Goal: Information Seeking & Learning: Learn about a topic

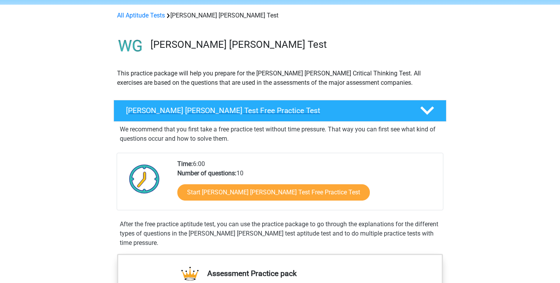
scroll to position [28, 0]
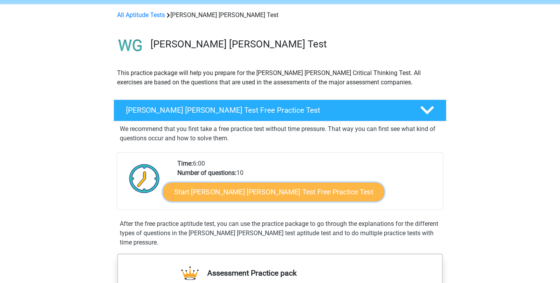
click at [282, 195] on link "Start Watson Glaser Test Free Practice Test" at bounding box center [273, 192] width 221 height 19
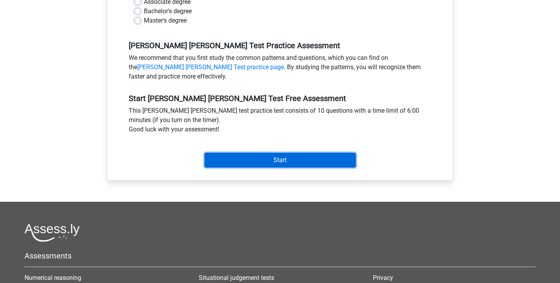
click at [276, 153] on input "Start" at bounding box center [280, 160] width 151 height 15
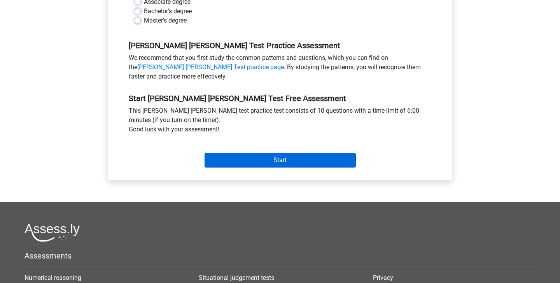
scroll to position [195, 0]
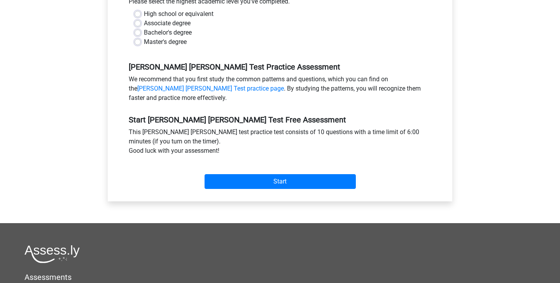
click at [144, 37] on label "Master's degree" at bounding box center [165, 41] width 43 height 9
click at [138, 37] on input "Master's degree" at bounding box center [138, 41] width 6 height 8
radio input "true"
click at [144, 9] on label "High school or equivalent" at bounding box center [179, 13] width 70 height 9
click at [139, 9] on input "High school or equivalent" at bounding box center [138, 13] width 6 height 8
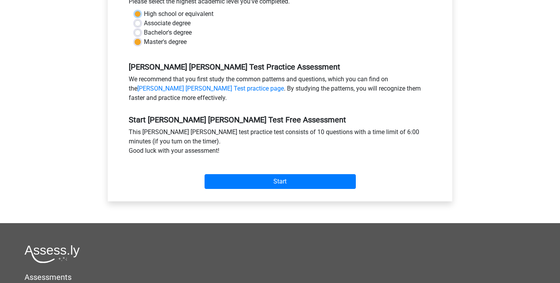
radio input "true"
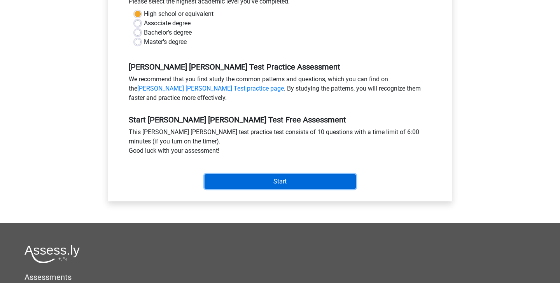
click at [252, 177] on input "Start" at bounding box center [280, 181] width 151 height 15
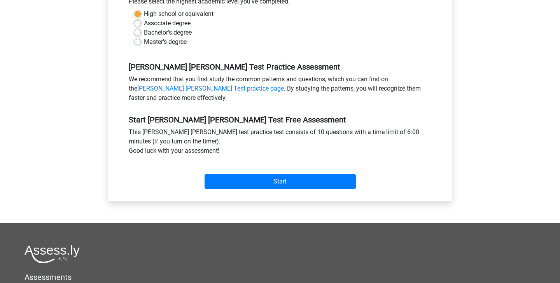
click at [144, 37] on label "Master's degree" at bounding box center [165, 41] width 43 height 9
click at [138, 37] on input "Master's degree" at bounding box center [138, 41] width 6 height 8
radio input "true"
click at [254, 188] on div "Category: Watson Glaser Test Time: 6:00 Nr of questions: 10 Average % correct: …" at bounding box center [280, 54] width 333 height 296
click at [258, 180] on div "Start" at bounding box center [280, 175] width 314 height 33
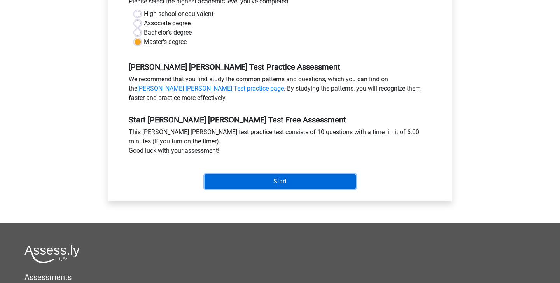
click at [262, 177] on input "Start" at bounding box center [280, 181] width 151 height 15
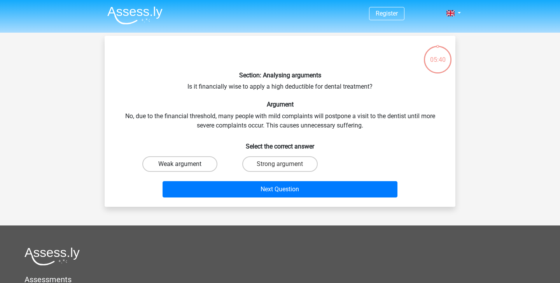
click at [197, 158] on label "Weak argument" at bounding box center [179, 164] width 75 height 16
click at [185, 164] on input "Weak argument" at bounding box center [182, 166] width 5 height 5
radio input "true"
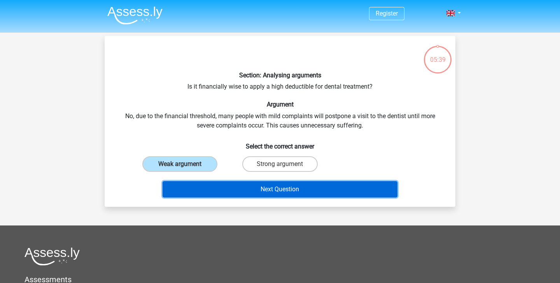
click at [235, 182] on button "Next Question" at bounding box center [280, 189] width 235 height 16
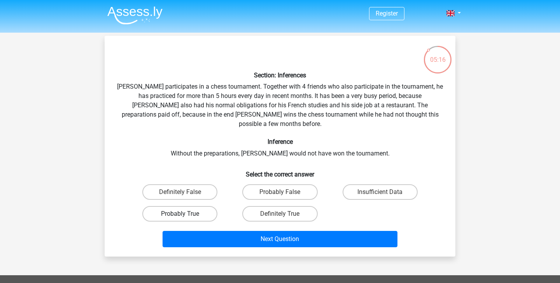
click at [209, 206] on label "Probably True" at bounding box center [179, 214] width 75 height 16
click at [185, 214] on input "Probably True" at bounding box center [182, 216] width 5 height 5
radio input "true"
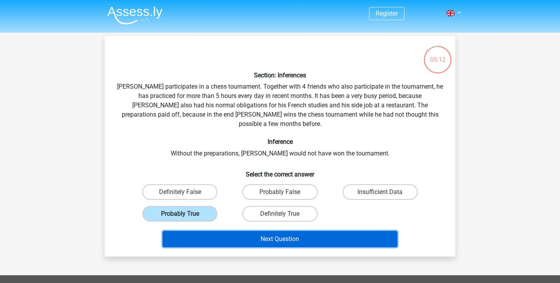
click at [245, 232] on button "Next Question" at bounding box center [280, 239] width 235 height 16
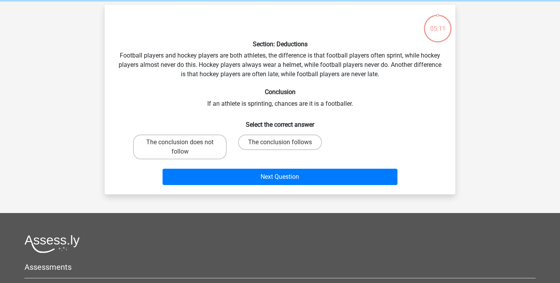
scroll to position [36, 0]
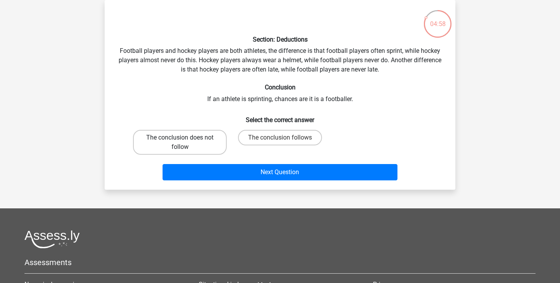
click at [211, 144] on label "The conclusion does not follow" at bounding box center [180, 142] width 94 height 25
click at [185, 143] on input "The conclusion does not follow" at bounding box center [182, 140] width 5 height 5
radio input "true"
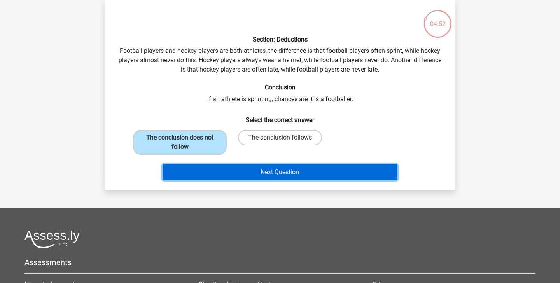
click at [253, 176] on button "Next Question" at bounding box center [280, 172] width 235 height 16
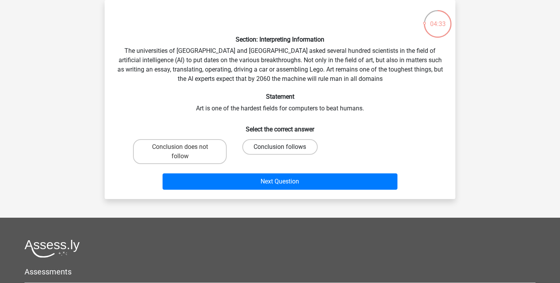
click at [258, 146] on label "Conclusion follows" at bounding box center [279, 147] width 75 height 16
click at [280, 147] on input "Conclusion follows" at bounding box center [282, 149] width 5 height 5
radio input "true"
click at [197, 149] on label "Conclusion does not follow" at bounding box center [180, 151] width 94 height 25
click at [185, 149] on input "Conclusion does not follow" at bounding box center [182, 149] width 5 height 5
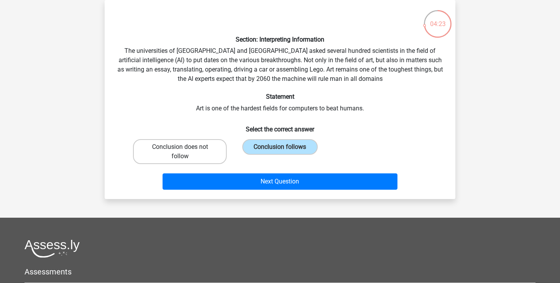
radio input "true"
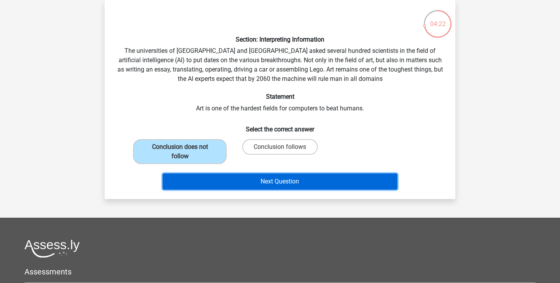
click at [249, 182] on button "Next Question" at bounding box center [280, 182] width 235 height 16
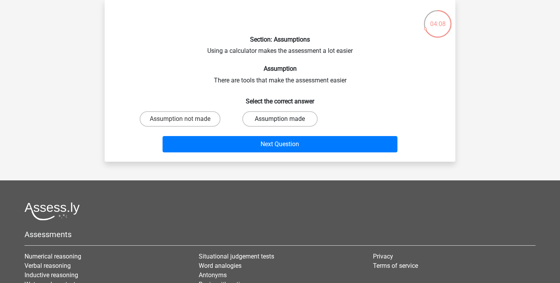
click at [263, 116] on label "Assumption made" at bounding box center [279, 119] width 75 height 16
click at [280, 119] on input "Assumption made" at bounding box center [282, 121] width 5 height 5
radio input "true"
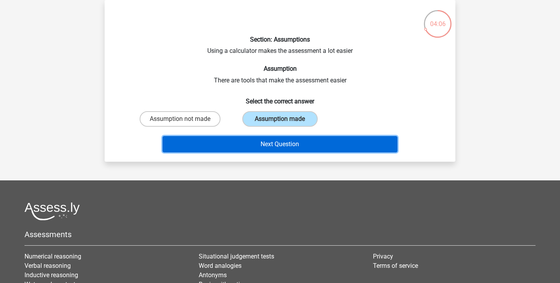
click at [264, 144] on button "Next Question" at bounding box center [280, 144] width 235 height 16
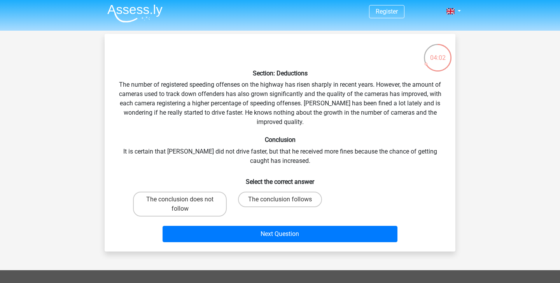
scroll to position [3, 0]
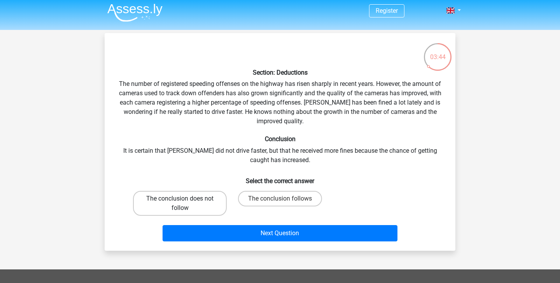
click at [216, 199] on label "The conclusion does not follow" at bounding box center [180, 203] width 94 height 25
click at [185, 199] on input "The conclusion does not follow" at bounding box center [182, 201] width 5 height 5
radio input "true"
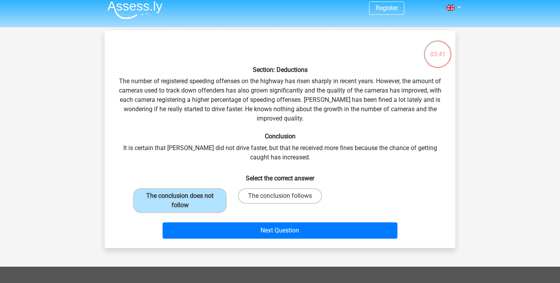
scroll to position [7, 0]
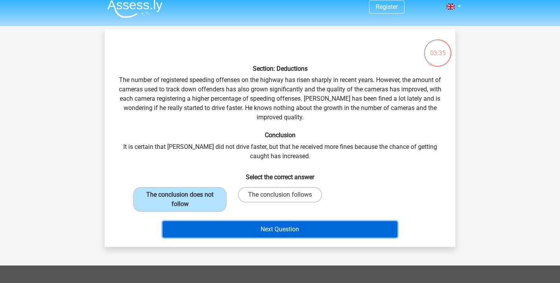
click at [270, 233] on button "Next Question" at bounding box center [280, 229] width 235 height 16
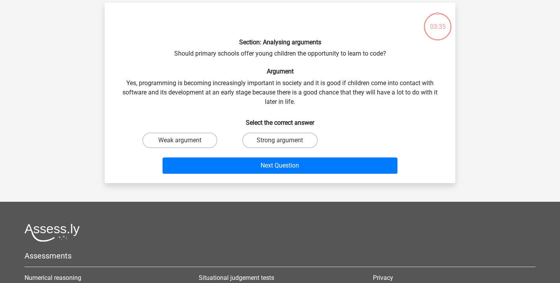
scroll to position [36, 0]
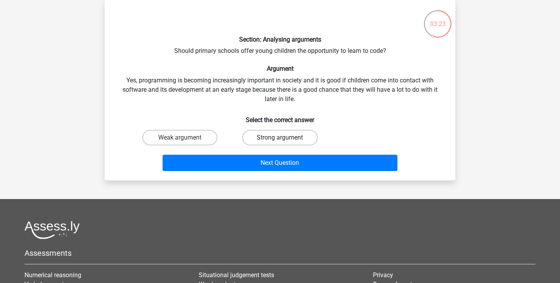
click at [254, 140] on label "Strong argument" at bounding box center [279, 138] width 75 height 16
click at [280, 140] on input "Strong argument" at bounding box center [282, 140] width 5 height 5
radio input "true"
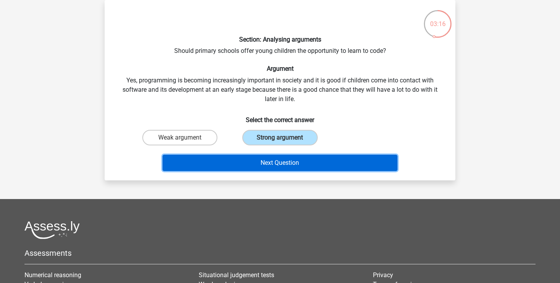
click at [355, 164] on button "Next Question" at bounding box center [280, 163] width 235 height 16
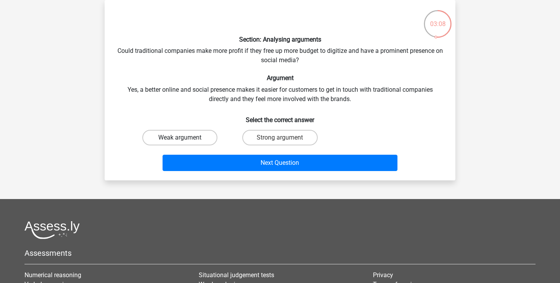
click at [192, 138] on label "Weak argument" at bounding box center [179, 138] width 75 height 16
click at [185, 138] on input "Weak argument" at bounding box center [182, 140] width 5 height 5
radio input "true"
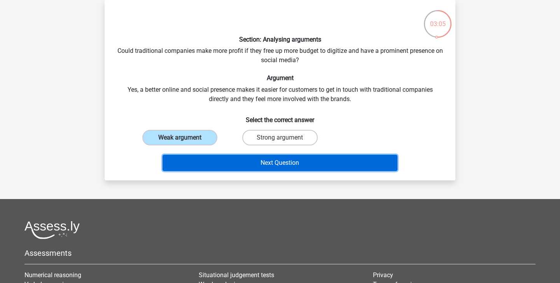
click at [343, 161] on button "Next Question" at bounding box center [280, 163] width 235 height 16
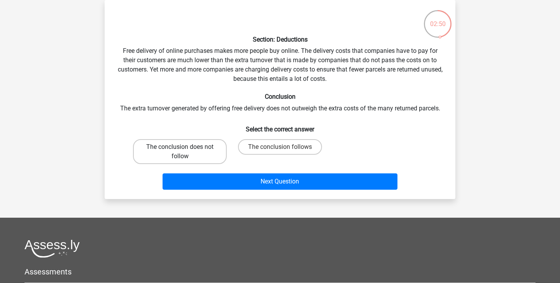
click at [196, 149] on label "The conclusion does not follow" at bounding box center [180, 151] width 94 height 25
click at [185, 149] on input "The conclusion does not follow" at bounding box center [182, 149] width 5 height 5
radio input "true"
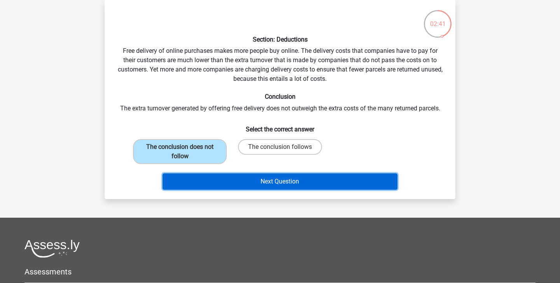
click at [312, 181] on button "Next Question" at bounding box center [280, 182] width 235 height 16
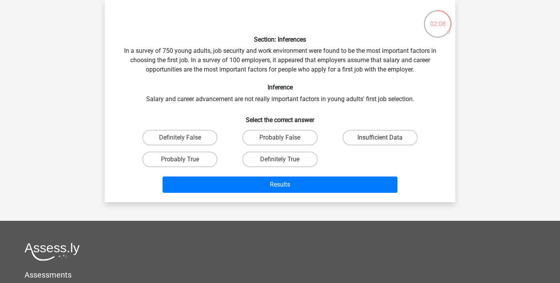
click at [374, 140] on label "Insufficient Data" at bounding box center [380, 138] width 75 height 16
click at [380, 140] on input "Insufficient Data" at bounding box center [382, 140] width 5 height 5
radio input "true"
click at [312, 195] on div "Results" at bounding box center [280, 186] width 300 height 19
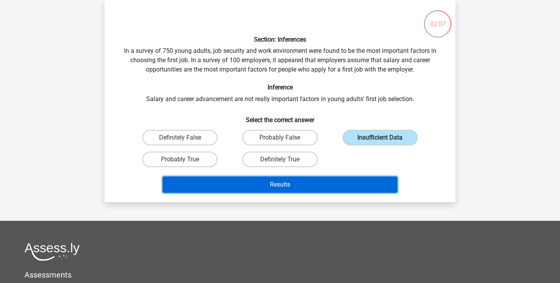
click at [319, 188] on button "Results" at bounding box center [280, 185] width 235 height 16
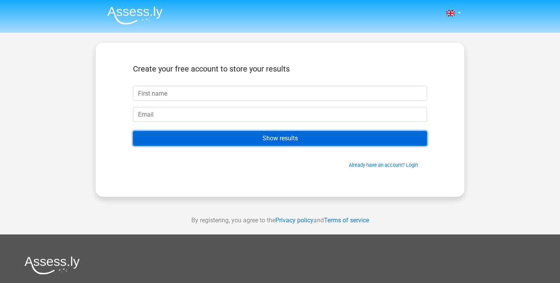
click at [319, 132] on input "Show results" at bounding box center [280, 138] width 294 height 15
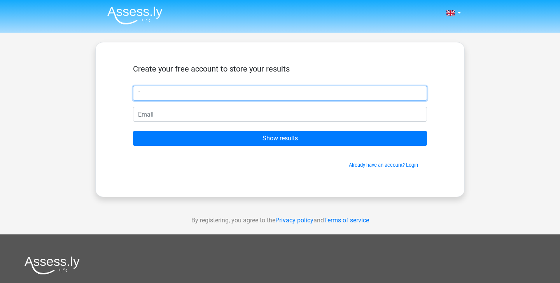
type input "`"
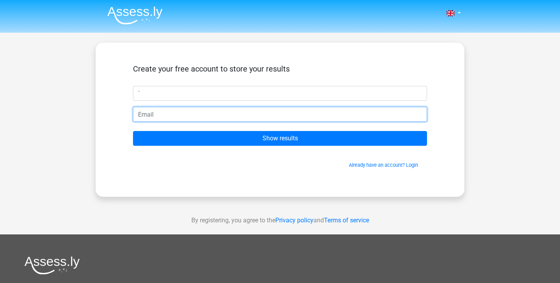
click at [309, 119] on input "email" at bounding box center [280, 114] width 294 height 15
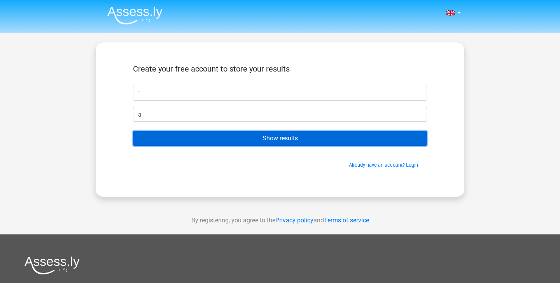
click at [307, 133] on input "Show results" at bounding box center [280, 138] width 294 height 15
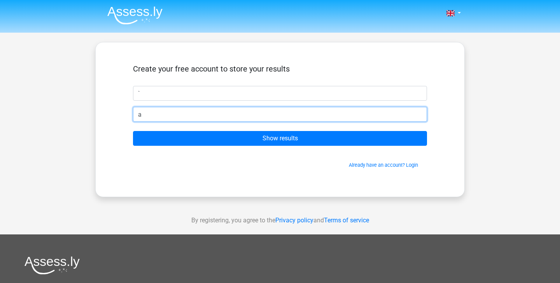
click at [315, 121] on input "a" at bounding box center [280, 114] width 294 height 15
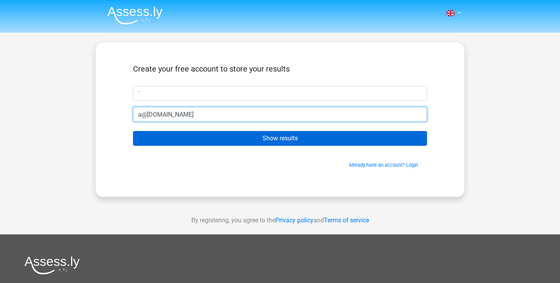
type input "a@a.com"
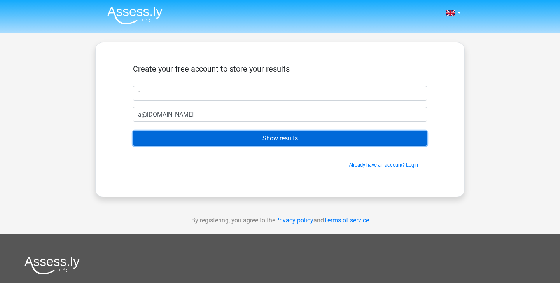
click at [321, 143] on input "Show results" at bounding box center [280, 138] width 294 height 15
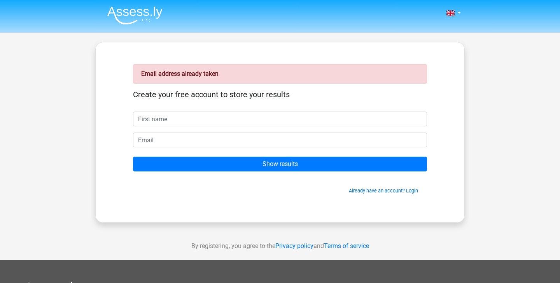
click at [291, 150] on form "Create your free account to store your results Show results Already have an acc…" at bounding box center [280, 142] width 294 height 105
click at [295, 132] on form "Create your free account to store your results Show results Already have an acc…" at bounding box center [280, 142] width 294 height 105
click at [295, 130] on form "Create your free account to store your results Show results Already have an acc…" at bounding box center [280, 142] width 294 height 105
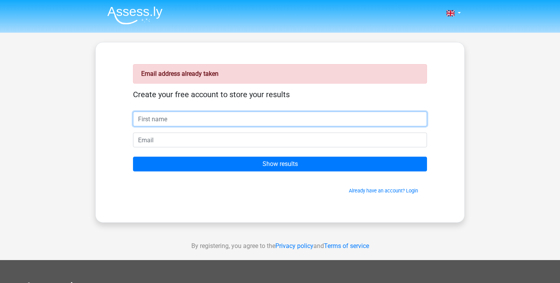
click at [295, 126] on form "Create your free account to store your results Show results Already have an acc…" at bounding box center [280, 142] width 294 height 105
type input "a"
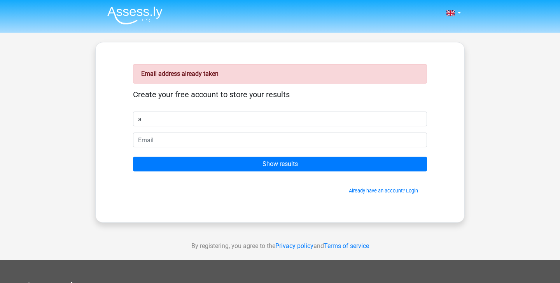
click at [287, 151] on form "Create your free account to store your results a Show results Already have an a…" at bounding box center [280, 142] width 294 height 105
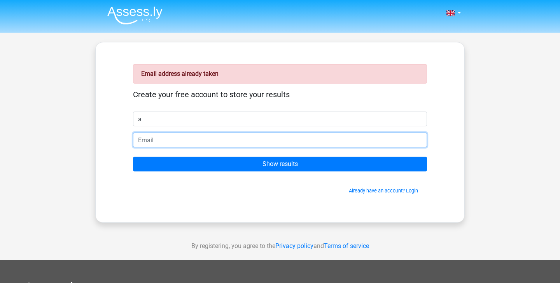
click at [290, 147] on input "email" at bounding box center [280, 140] width 294 height 15
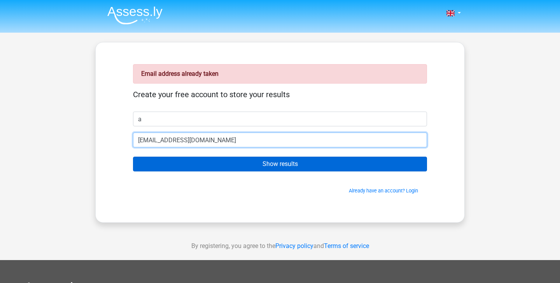
type input "[EMAIL_ADDRESS][DOMAIN_NAME]"
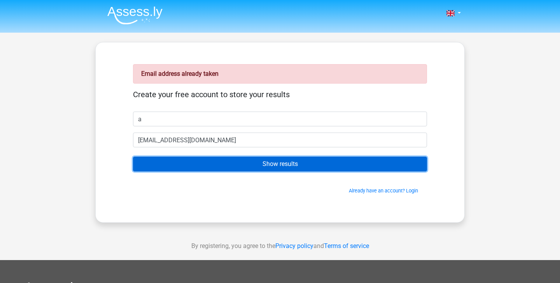
click at [270, 163] on input "Show results" at bounding box center [280, 164] width 294 height 15
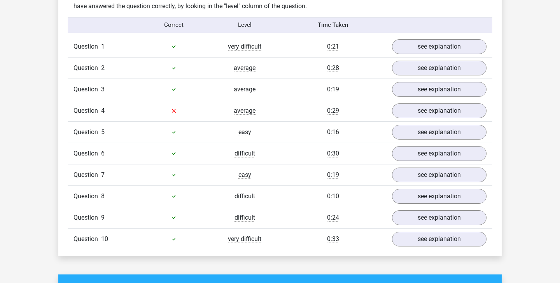
scroll to position [625, 0]
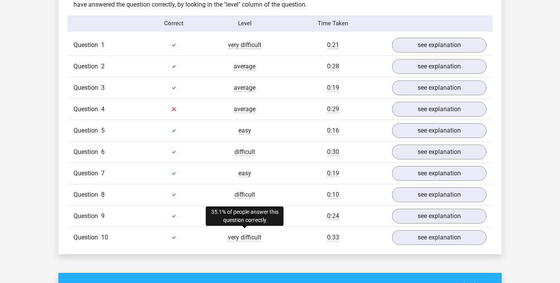
click at [256, 234] on span "very difficult" at bounding box center [244, 238] width 33 height 8
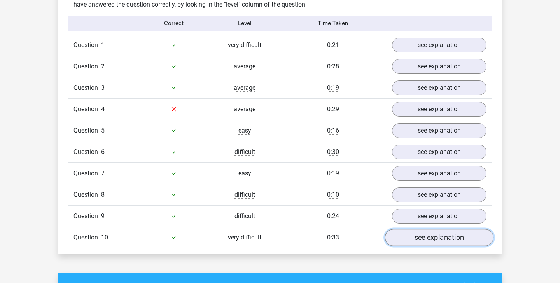
click at [402, 229] on link "see explanation" at bounding box center [439, 237] width 109 height 17
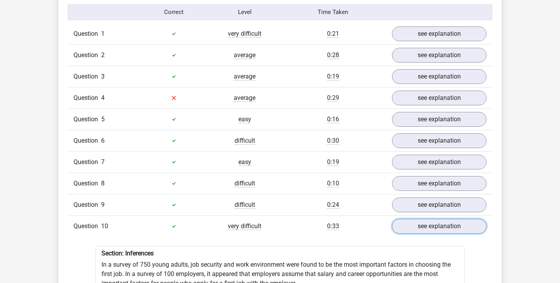
scroll to position [636, 0]
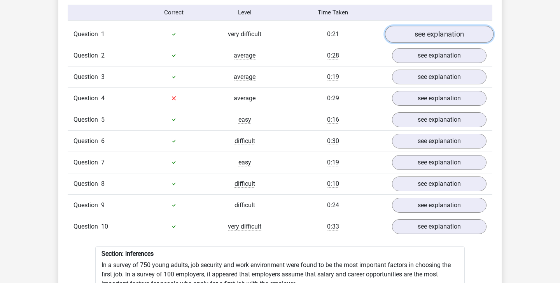
click at [421, 30] on link "see explanation" at bounding box center [439, 34] width 109 height 17
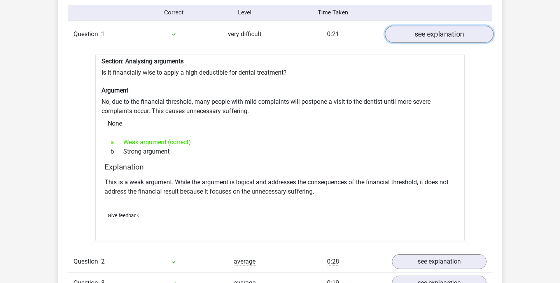
click at [422, 30] on link "see explanation" at bounding box center [439, 34] width 109 height 17
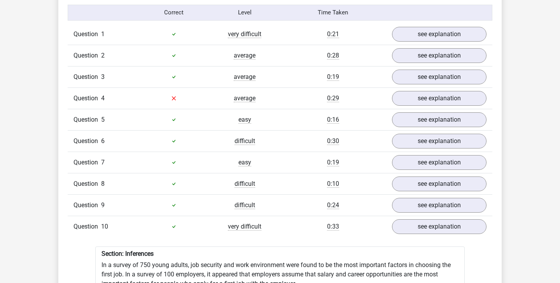
click at [172, 95] on icon at bounding box center [174, 98] width 6 height 6
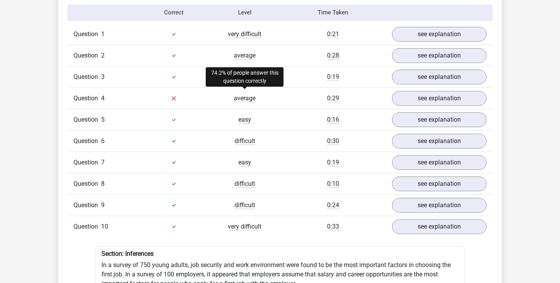
click at [249, 95] on span "average" at bounding box center [245, 99] width 22 height 8
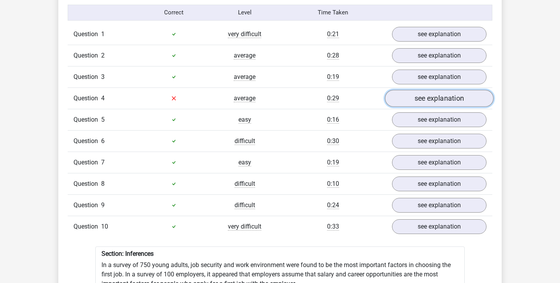
click at [401, 99] on link "see explanation" at bounding box center [439, 98] width 109 height 17
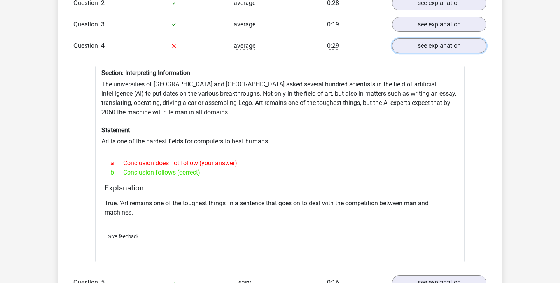
scroll to position [697, 0]
